Goal: Task Accomplishment & Management: Use online tool/utility

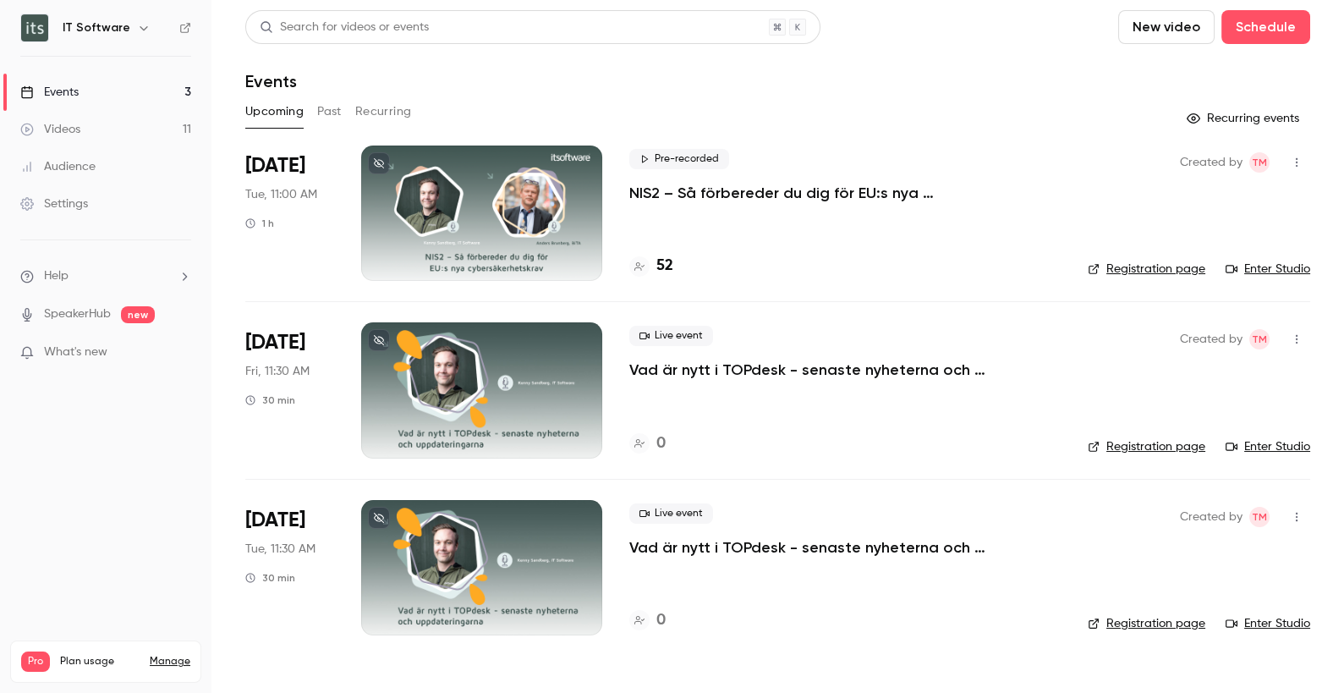
click at [84, 126] on link "Videos 11" at bounding box center [105, 129] width 211 height 37
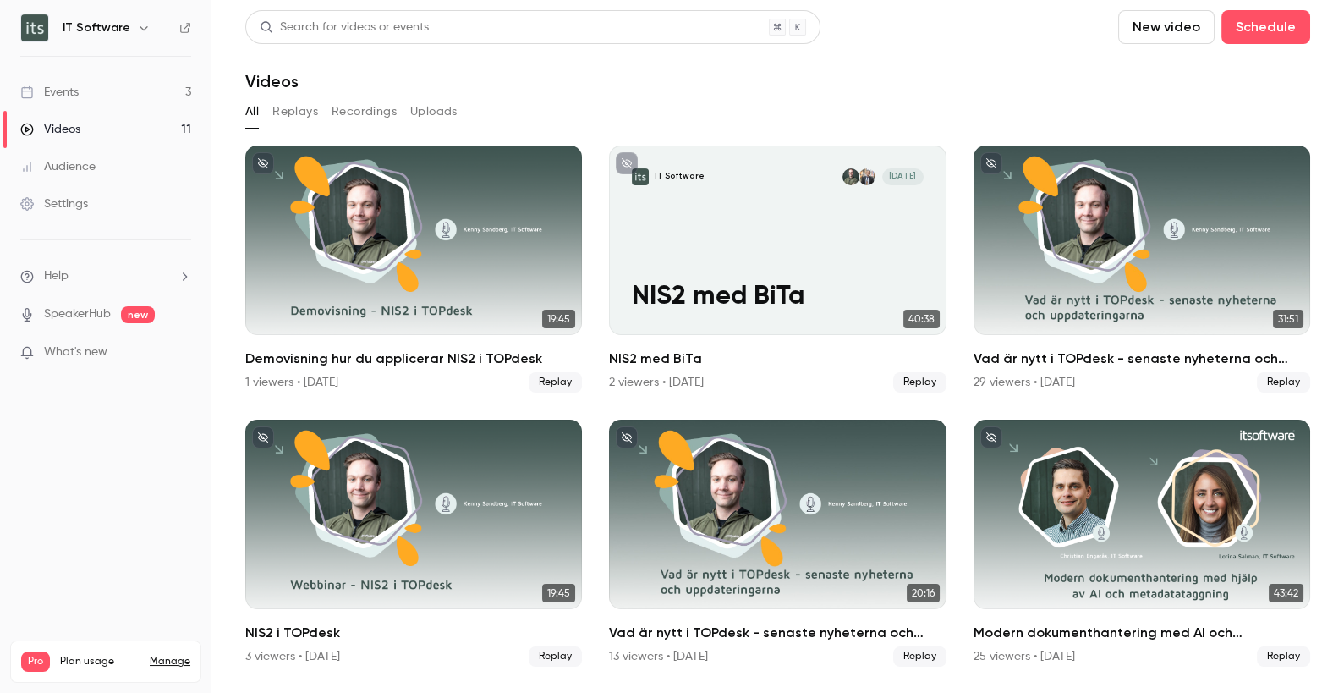
click at [1186, 30] on button "New video" at bounding box center [1166, 27] width 96 height 34
click at [1191, 76] on div "Record" at bounding box center [1229, 73] width 129 height 17
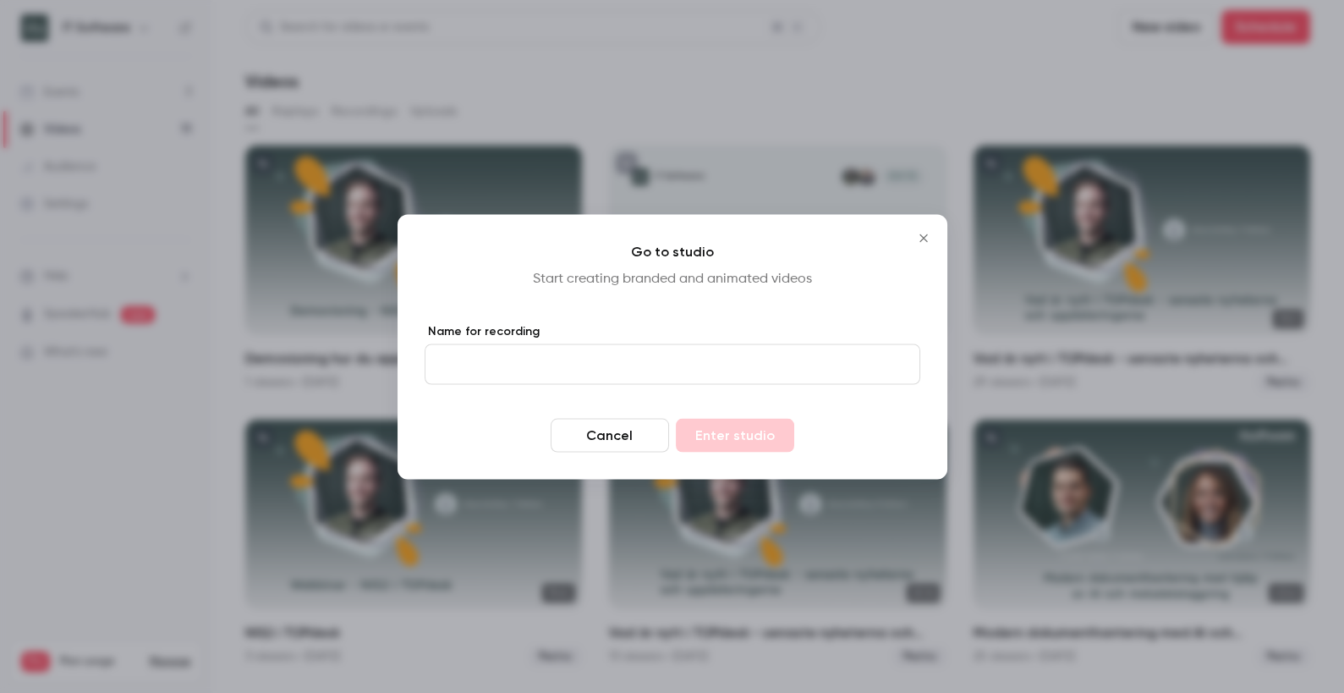
click at [535, 359] on input "Name for recording" at bounding box center [673, 363] width 496 height 41
type input "***"
click at [740, 427] on button "Enter studio" at bounding box center [735, 435] width 118 height 34
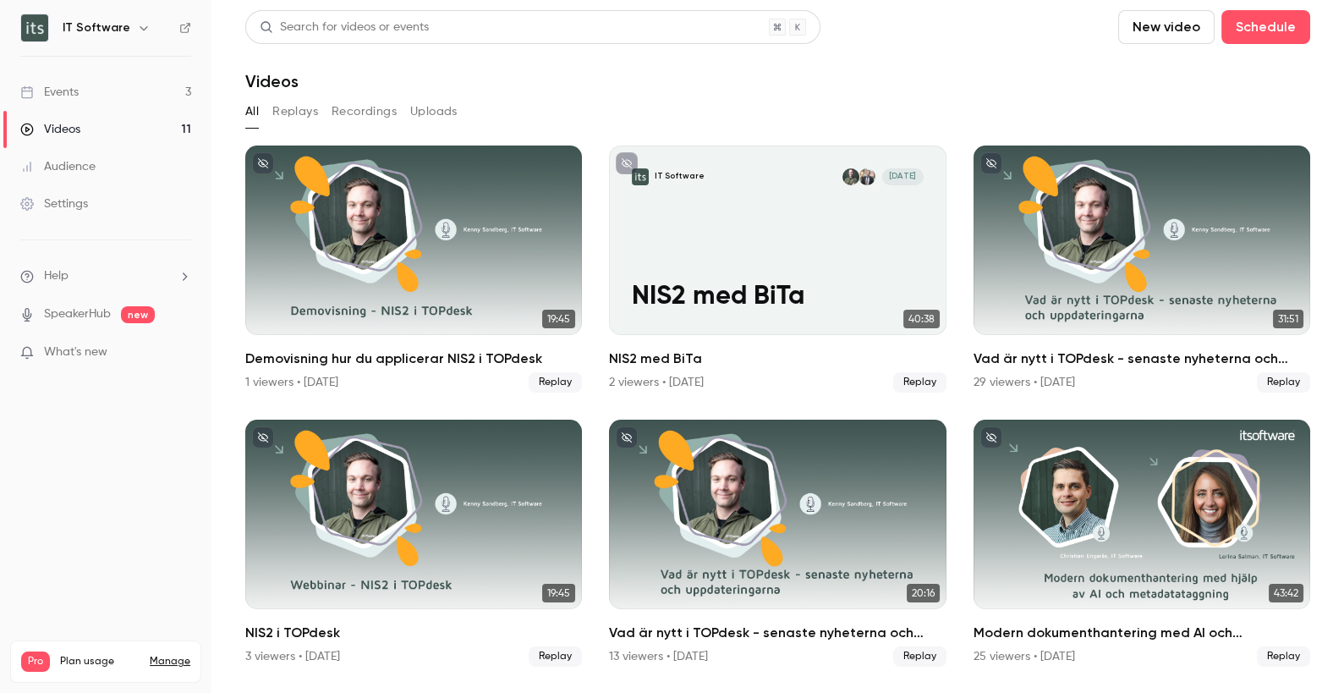
click at [757, 85] on div "Videos" at bounding box center [777, 81] width 1065 height 20
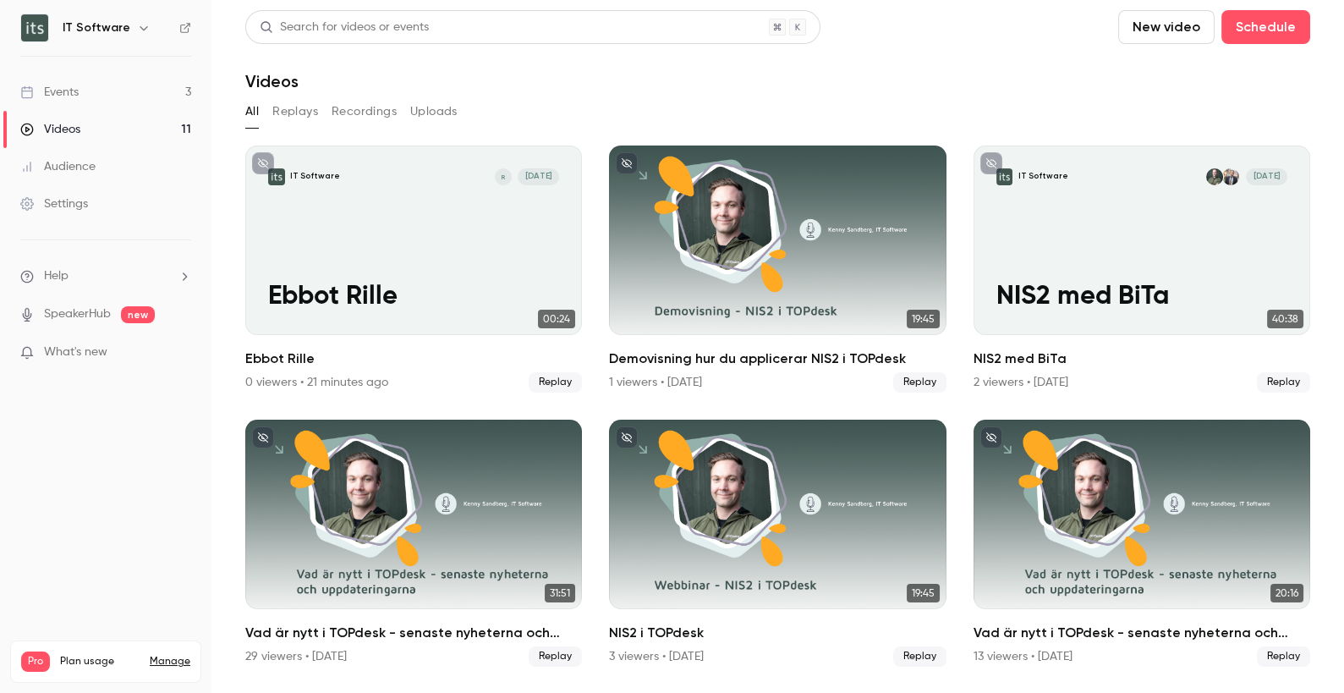
click at [62, 121] on div "Videos" at bounding box center [50, 129] width 60 height 17
click at [68, 88] on div "Events" at bounding box center [49, 92] width 58 height 17
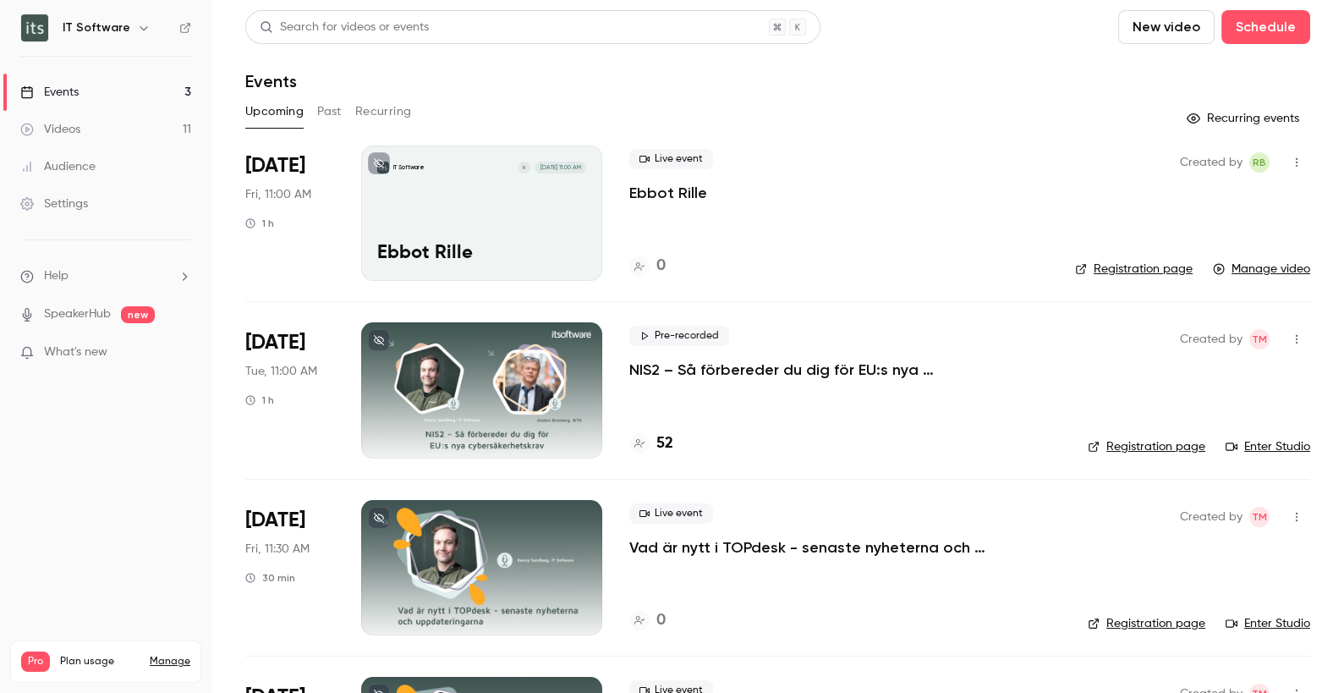
click at [742, 370] on p "NIS2 – Så förbereder du dig för EU:s nya cybersäkerhetskrav" at bounding box center [844, 369] width 431 height 20
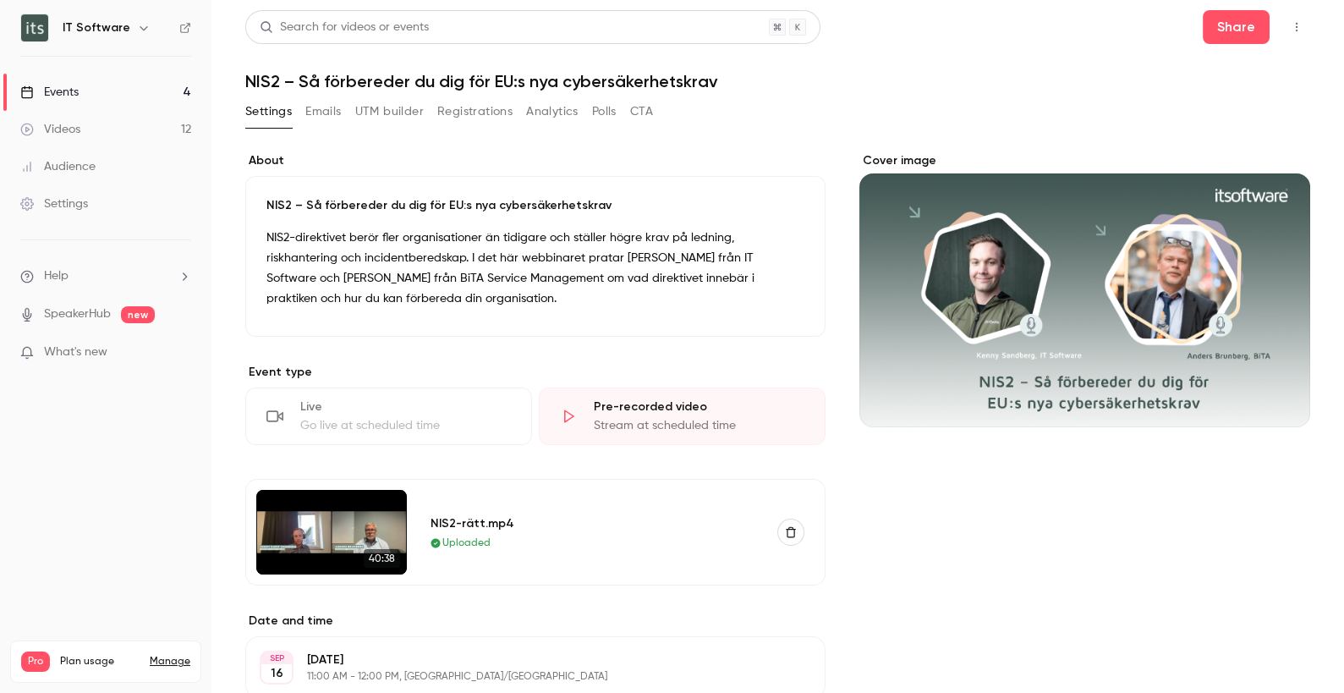
click at [477, 109] on button "Registrations" at bounding box center [474, 111] width 75 height 27
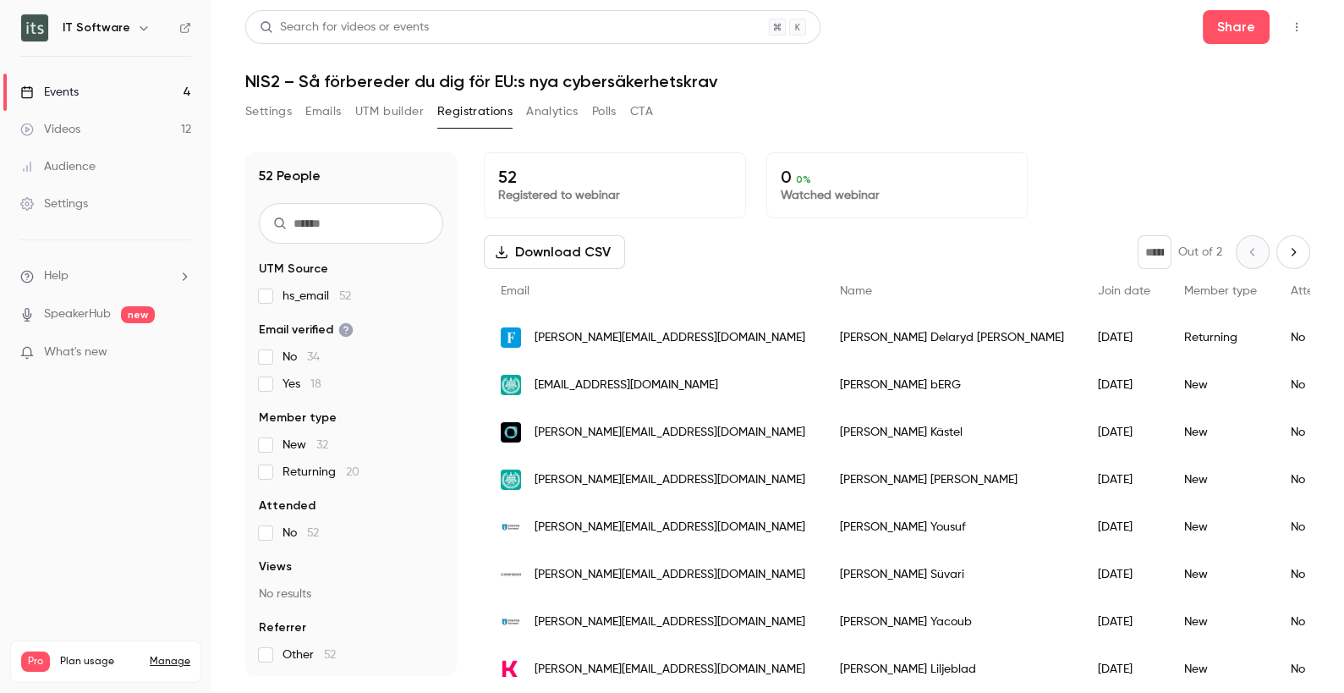
click at [85, 97] on link "Events 4" at bounding box center [105, 92] width 211 height 37
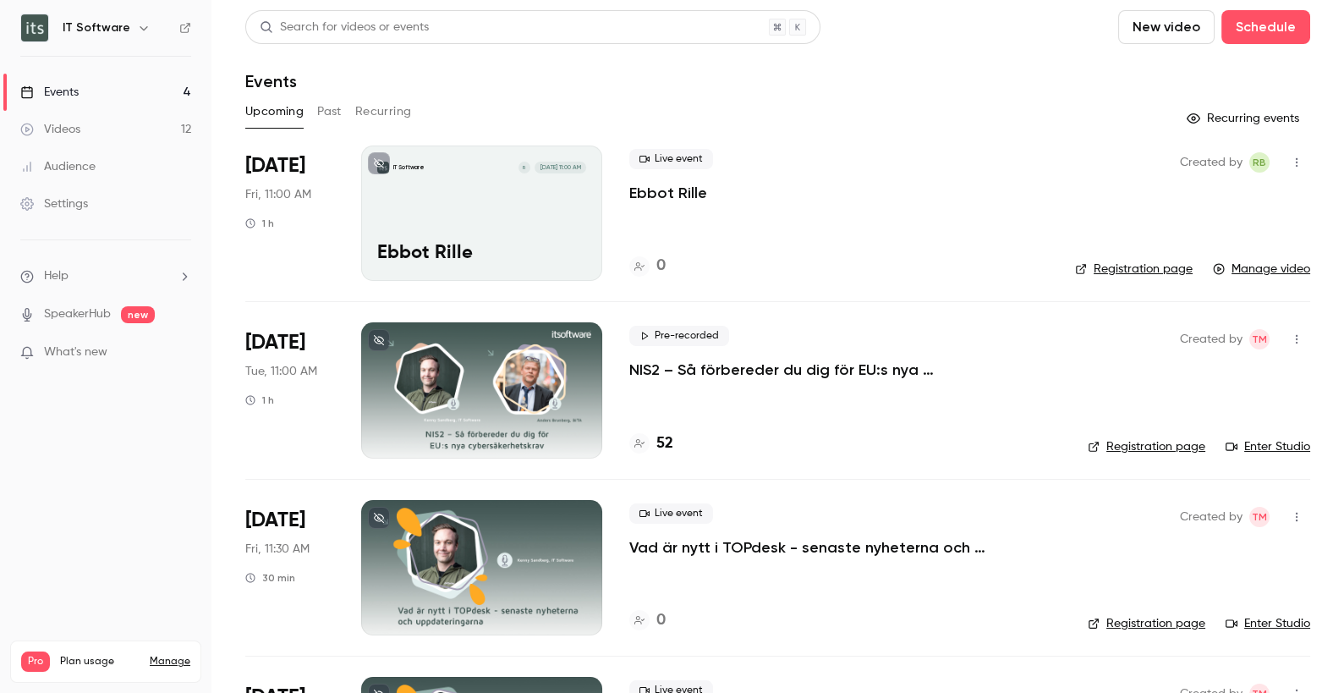
click at [519, 209] on div "IT Software R Sep 5, 11:00 AM Ebbot Rille" at bounding box center [481, 212] width 241 height 135
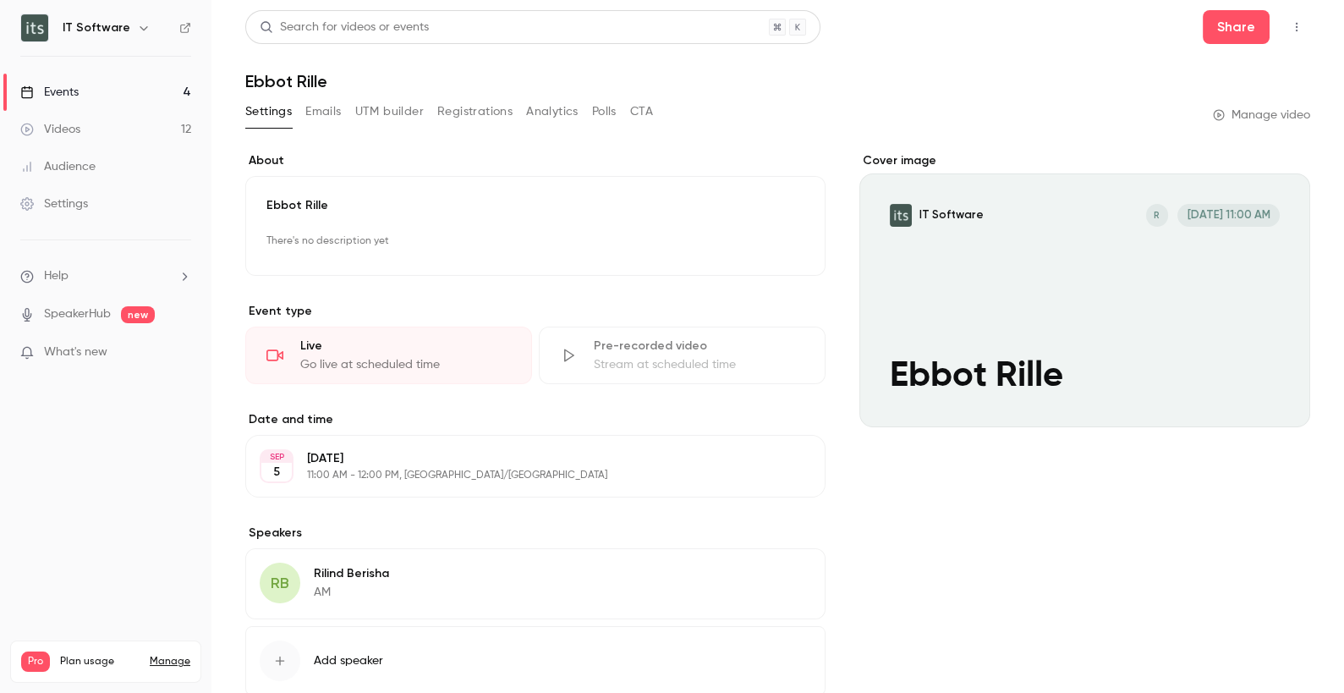
click at [1142, 305] on div "Cover image" at bounding box center [1084, 289] width 451 height 275
click at [0, 0] on input "IT Software R Sep 5, 11:00 AM Ebbot Rille" at bounding box center [0, 0] width 0 height 0
click at [65, 86] on div "Events" at bounding box center [49, 92] width 58 height 17
